Goal: Book appointment/travel/reservation

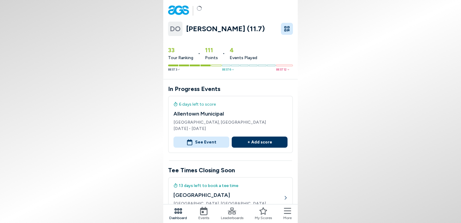
scroll to position [120, 0]
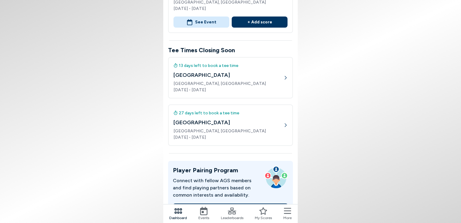
click at [204, 63] on div "13 days left to book a tee time" at bounding box center [228, 65] width 110 height 6
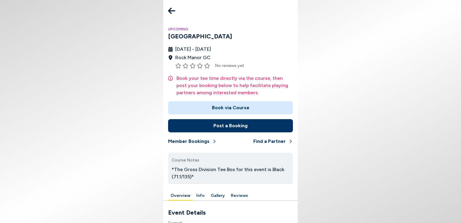
scroll to position [120, 0]
click at [170, 9] on icon at bounding box center [171, 11] width 7 height 6
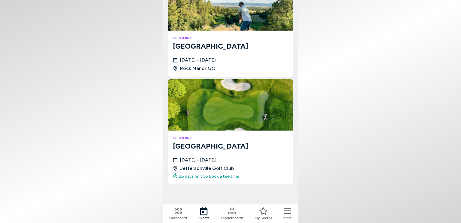
scroll to position [91, 0]
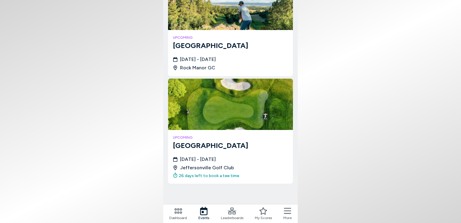
click at [208, 121] on img at bounding box center [230, 104] width 125 height 51
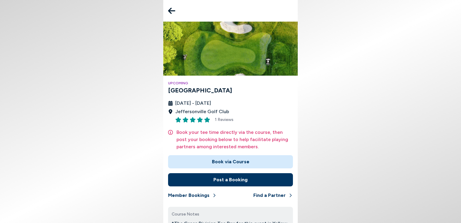
drag, startPoint x: 329, startPoint y: 147, endPoint x: 214, endPoint y: 115, distance: 118.8
click at [328, 147] on body "Upcoming [GEOGRAPHIC_DATA] [DATE] - [DATE] Jeffersonville Golf Club 1 Reviews B…" at bounding box center [230, 111] width 461 height 223
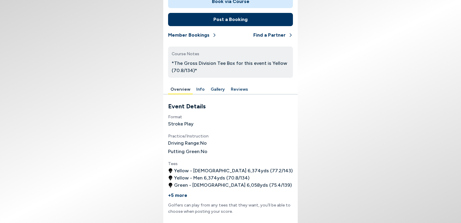
scroll to position [150, 0]
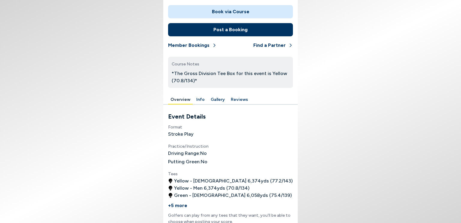
click at [194, 45] on button "Member Bookings" at bounding box center [192, 45] width 49 height 13
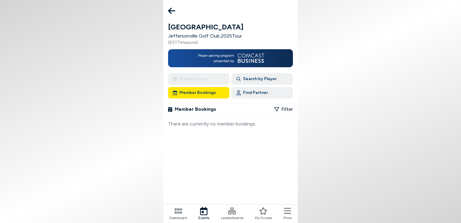
click at [147, 45] on body "Jeffersonville Jeffersonville Golf Club , 2025 Tour ( EST Timezone) Player pair…" at bounding box center [230, 111] width 461 height 223
click at [172, 7] on icon at bounding box center [171, 11] width 7 height 12
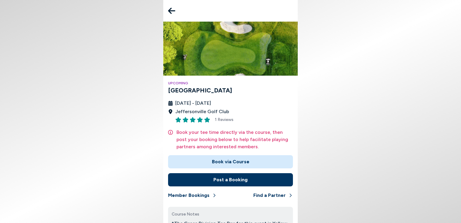
click at [171, 10] on icon at bounding box center [171, 11] width 7 height 6
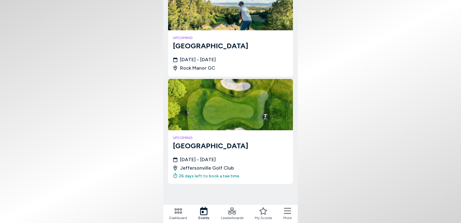
scroll to position [91, 0]
